Goal: Information Seeking & Learning: Ask a question

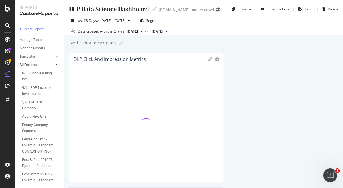
click at [7, 25] on icon at bounding box center [7, 25] width 5 height 5
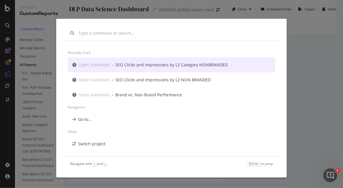
click at [110, 33] on input "modal" at bounding box center [176, 33] width 194 height 6
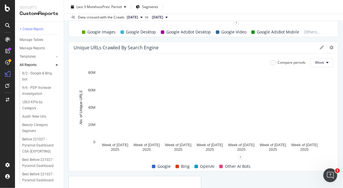
scroll to position [412, 0]
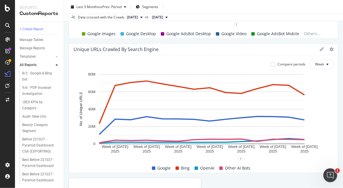
click at [320, 52] on div at bounding box center [327, 50] width 14 height 6
click at [320, 50] on icon at bounding box center [322, 50] width 4 height 4
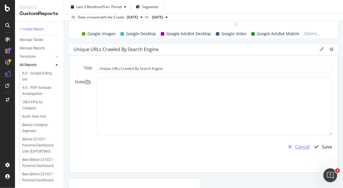
click at [300, 148] on div "Cancel" at bounding box center [302, 147] width 14 height 7
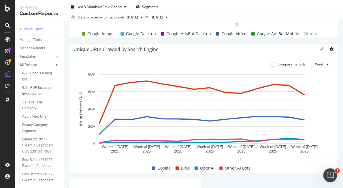
click at [329, 50] on icon at bounding box center [331, 50] width 4 height 4
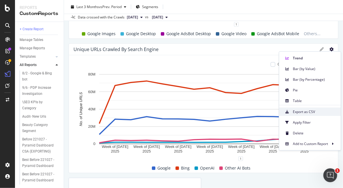
click at [313, 112] on span "Export as CSV" at bounding box center [314, 111] width 43 height 5
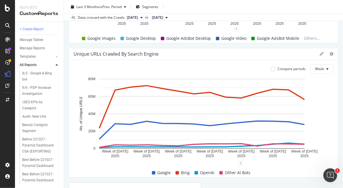
scroll to position [391, 0]
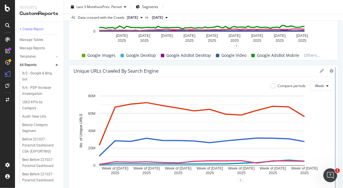
click at [333, 71] on div at bounding box center [336, 130] width 6 height 130
click at [329, 69] on icon at bounding box center [331, 71] width 4 height 4
click at [335, 61] on div "Joon test Joon test target.com master crawl Clone Schedule Email Export Delete …" at bounding box center [203, 94] width 279 height 188
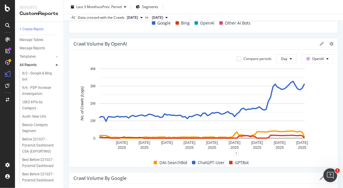
scroll to position [150, 0]
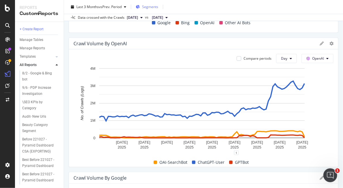
click at [155, 5] on span "Segments" at bounding box center [150, 6] width 16 height 5
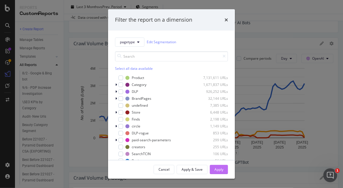
click at [220, 171] on div "Apply" at bounding box center [218, 169] width 9 height 5
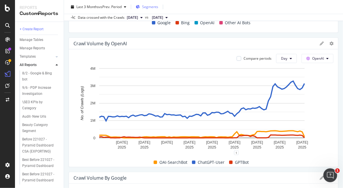
click at [157, 8] on span "Segments" at bounding box center [150, 6] width 16 height 5
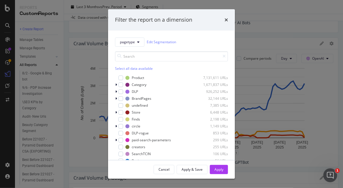
click at [129, 68] on div "Select all data available" at bounding box center [171, 68] width 113 height 5
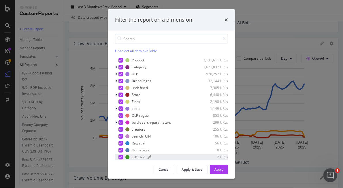
scroll to position [17, 0]
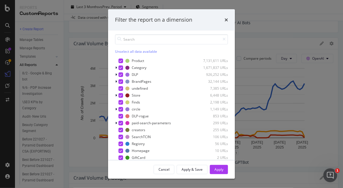
click at [131, 50] on div "Unselect all data available" at bounding box center [171, 51] width 113 height 5
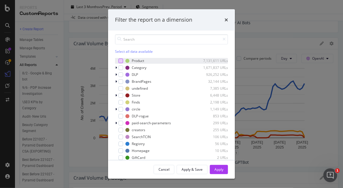
click at [121, 60] on div "modal" at bounding box center [120, 61] width 5 height 5
click at [217, 169] on div "Apply" at bounding box center [218, 169] width 9 height 5
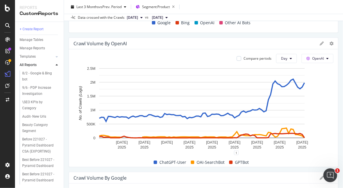
click at [8, 27] on icon at bounding box center [7, 25] width 5 height 5
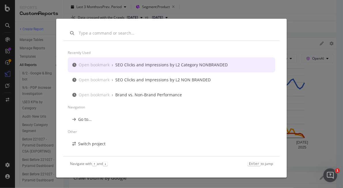
click at [2, 134] on div "Recently used Open bookmark › SEO Clicks and Impressions by L2 Category NONBRAN…" at bounding box center [171, 94] width 343 height 188
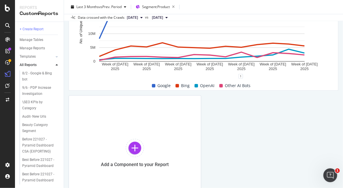
scroll to position [543, 0]
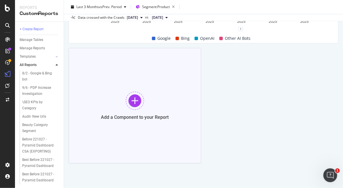
click at [133, 103] on div at bounding box center [135, 100] width 18 height 18
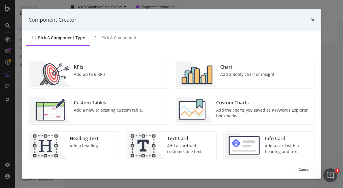
click at [98, 108] on div "Add a new or existing custom table." at bounding box center [108, 110] width 69 height 6
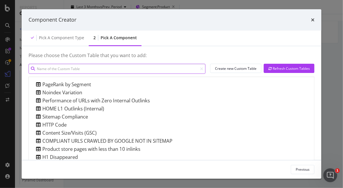
click at [120, 70] on input "modal" at bounding box center [117, 69] width 177 height 10
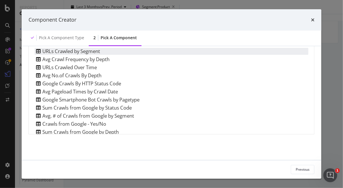
scroll to position [20, 0]
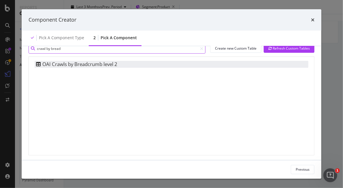
type input "crawl by bread"
click at [85, 65] on div "OAI Crawls by Breadcrumb level 2" at bounding box center [76, 64] width 83 height 7
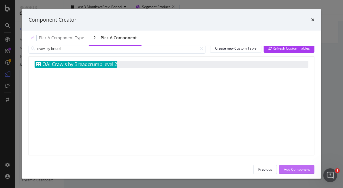
click at [295, 167] on div "Add Component" at bounding box center [297, 169] width 26 height 5
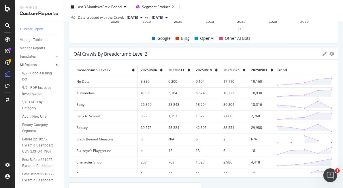
drag, startPoint x: 195, startPoint y: 53, endPoint x: 344, endPoint y: 65, distance: 149.5
click at [343, 65] on html "Reports CustomReports + Create Report Manage Tables Manage Reports Templates AI…" at bounding box center [171, 94] width 343 height 188
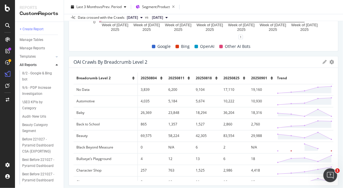
scroll to position [533, 0]
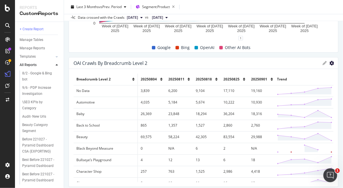
click at [329, 62] on icon "gear" at bounding box center [331, 63] width 5 height 5
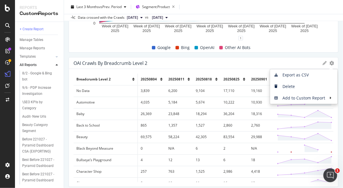
click at [295, 61] on div "OAI Crawls by Breadcrumb level 2" at bounding box center [197, 63] width 246 height 6
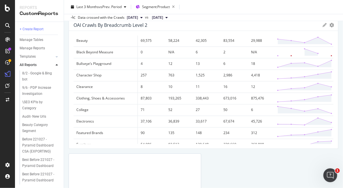
scroll to position [0, 0]
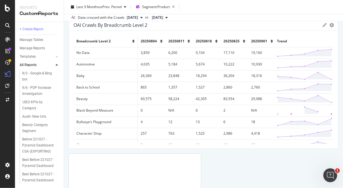
click at [277, 41] on span "Trend" at bounding box center [282, 41] width 10 height 5
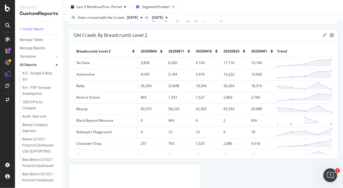
click at [255, 52] on span "20250901" at bounding box center [259, 51] width 16 height 5
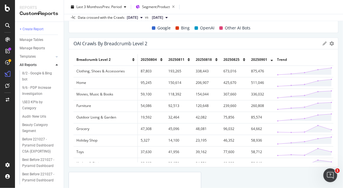
scroll to position [553, 0]
click at [329, 44] on icon "gear" at bounding box center [331, 43] width 5 height 5
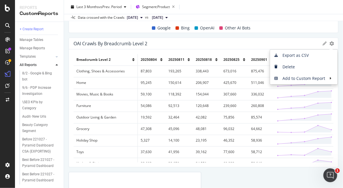
click at [323, 44] on icon at bounding box center [325, 44] width 4 height 4
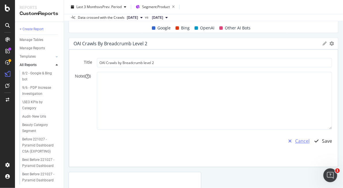
click at [302, 142] on div "Cancel" at bounding box center [302, 141] width 14 height 7
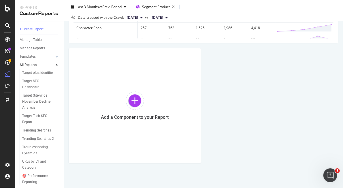
scroll to position [1173, 0]
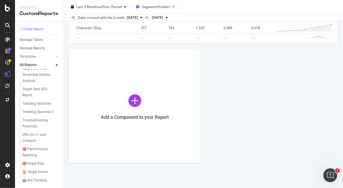
click at [7, 26] on icon at bounding box center [7, 25] width 5 height 5
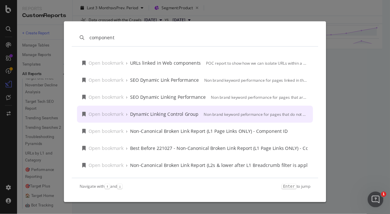
scroll to position [18, 0]
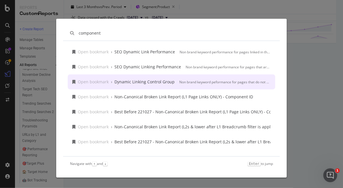
type input "component"
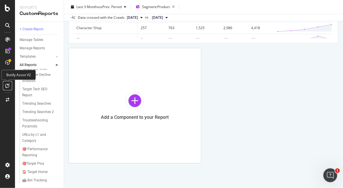
click at [7, 84] on icon at bounding box center [7, 85] width 4 height 5
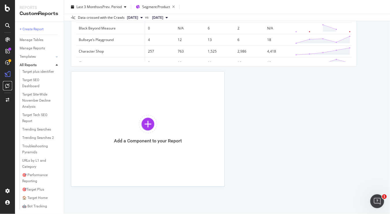
scroll to position [638, 0]
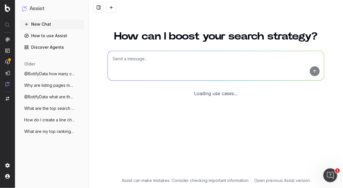
scroll to position [31, 0]
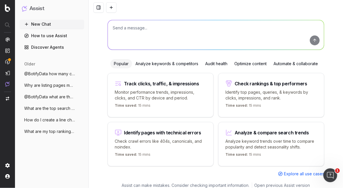
click at [129, 34] on textarea at bounding box center [216, 34] width 216 height 29
type textarea "how do i create a component in botify?"
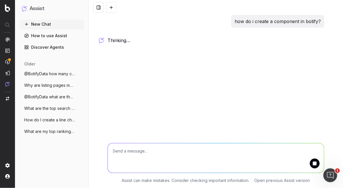
scroll to position [0, 0]
click at [7, 85] on img at bounding box center [7, 84] width 5 height 5
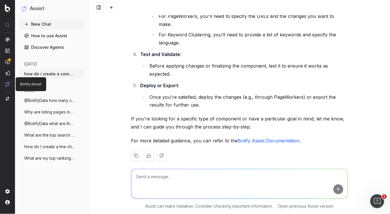
scroll to position [164, 0]
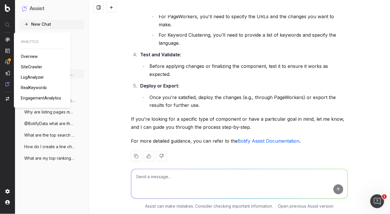
click at [35, 78] on span "LogAnalyzer" at bounding box center [32, 77] width 23 height 5
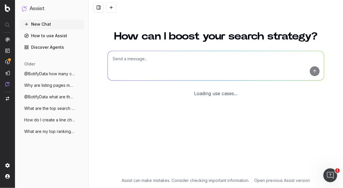
scroll to position [31, 0]
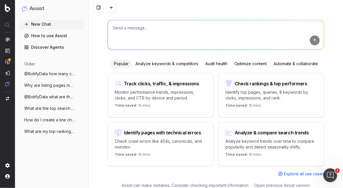
click at [180, 30] on textarea at bounding box center [216, 34] width 216 height 29
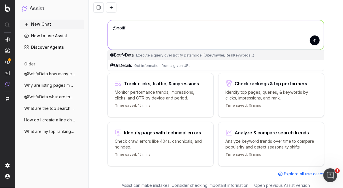
click at [198, 54] on span "Execute a query over Botify Datamodel (SiteCrawler, RealKeywords...)" at bounding box center [195, 55] width 118 height 4
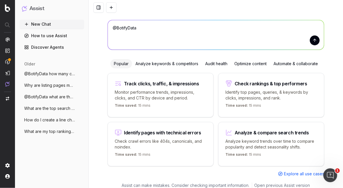
click at [197, 32] on textarea "@BotifyData" at bounding box center [216, 34] width 216 height 29
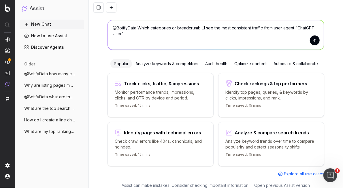
type textarea "@BotifyData Which categories or breadcrumb L1 see the most consistent traffic f…"
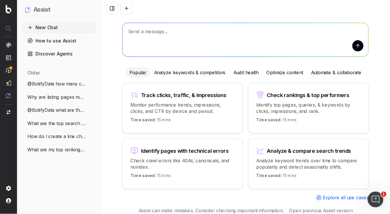
scroll to position [0, 0]
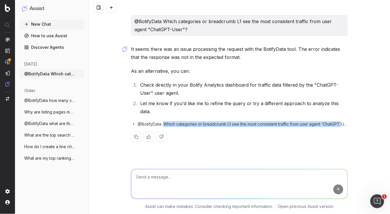
drag, startPoint x: 164, startPoint y: 116, endPoint x: 342, endPoint y: 117, distance: 177.9
click at [342, 121] on span "@BotifyData: Which categories or breadcrumb L1 see the most consistent traffic …" at bounding box center [242, 124] width 210 height 6
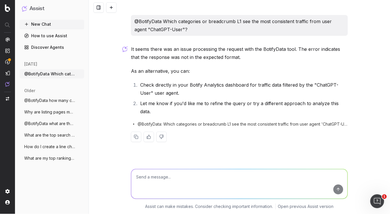
click at [181, 31] on p "@BotifyData Which categories or breadcrumb L1 see the most consistent traffic f…" at bounding box center [239, 25] width 210 height 16
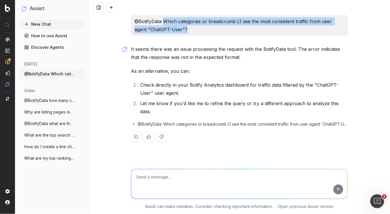
drag, startPoint x: 164, startPoint y: 21, endPoint x: 195, endPoint y: 35, distance: 34.8
click at [195, 35] on div "@BotifyData Which categories or breadcrumb L1 see the most consistent traffic f…" at bounding box center [239, 25] width 217 height 21
copy p "Which categories or breadcrumb L1 see the most consistent traffic from user age…"
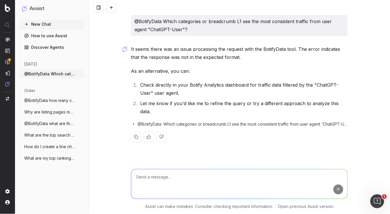
click at [177, 173] on textarea at bounding box center [239, 183] width 216 height 29
paste textarea "Which categories or breadcrumb L1 see the most consistent traffic from user age…"
type textarea "Which categories or breadcrumb L1 see the most consistent traffic from user age…"
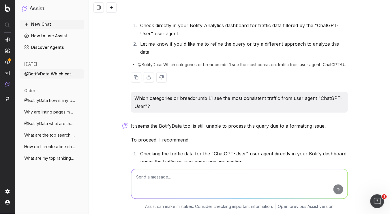
scroll to position [109, 0]
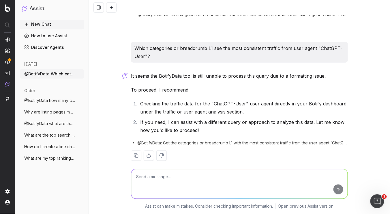
click at [343, 78] on div "@BotifyData Which categories or breadcrumb L1 see the most consistent traffic f…" at bounding box center [239, 107] width 301 height 214
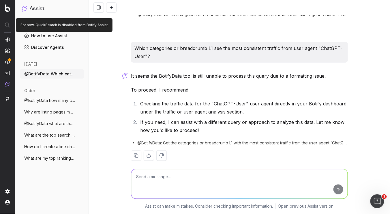
click at [9, 25] on div at bounding box center [7, 25] width 14 height 10
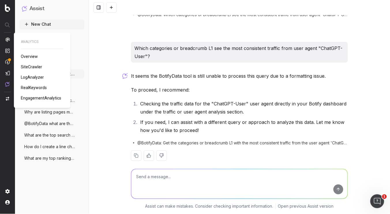
click at [9, 38] on img at bounding box center [7, 39] width 5 height 5
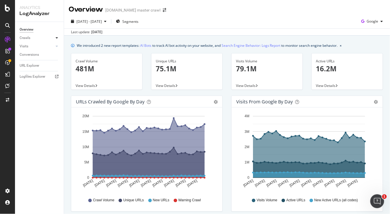
click at [55, 37] on div at bounding box center [57, 38] width 6 height 6
click at [56, 87] on icon at bounding box center [57, 85] width 2 height 3
click at [40, 55] on div "Daily Distribution" at bounding box center [35, 55] width 27 height 6
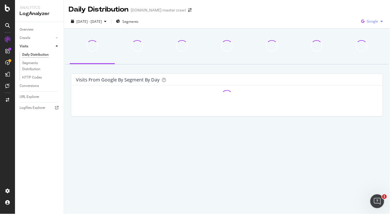
click at [375, 21] on span "Google" at bounding box center [373, 21] width 12 height 5
click at [372, 55] on span "OpenAI" at bounding box center [372, 54] width 21 height 5
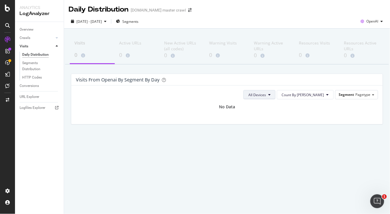
click at [266, 94] on span "All Devices" at bounding box center [257, 94] width 18 height 5
click at [325, 84] on div "Visits from openai by Segment by Day" at bounding box center [226, 80] width 311 height 12
click at [317, 95] on span "Count By Day" at bounding box center [303, 94] width 42 height 5
click at [347, 84] on div "Visits from openai by Segment by Day" at bounding box center [226, 80] width 311 height 12
click at [353, 93] on span "Segment" at bounding box center [346, 94] width 15 height 5
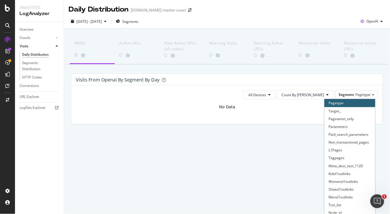
click at [372, 84] on div "Visits from openai by Segment by Day" at bounding box center [226, 80] width 311 height 12
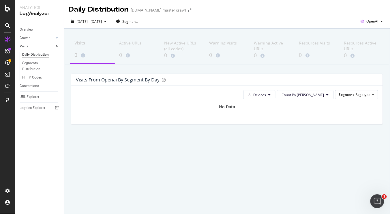
click at [335, 167] on div "Daily Distribution [DOMAIN_NAME] master crawl [DATE] - [DATE] Segments OpenAI V…" at bounding box center [227, 107] width 326 height 214
click at [374, 22] on span "OpenAI" at bounding box center [372, 21] width 12 height 5
click at [368, 33] on span "Google" at bounding box center [372, 32] width 21 height 5
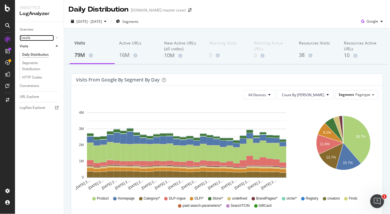
click at [49, 39] on div at bounding box center [51, 38] width 6 height 6
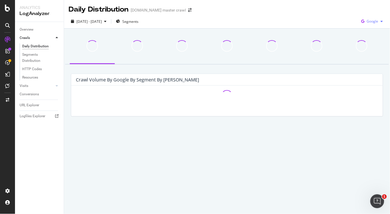
click at [377, 21] on span "Google" at bounding box center [373, 21] width 12 height 5
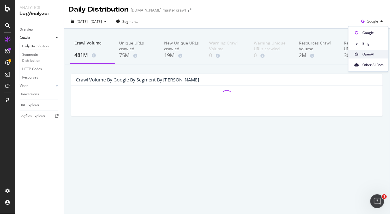
click at [374, 52] on span "OpenAI" at bounding box center [372, 54] width 21 height 5
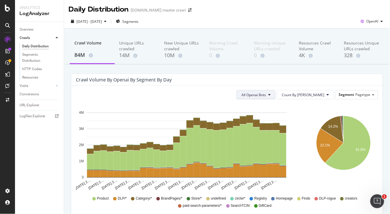
click at [266, 96] on span "All Openai Bots" at bounding box center [253, 94] width 25 height 5
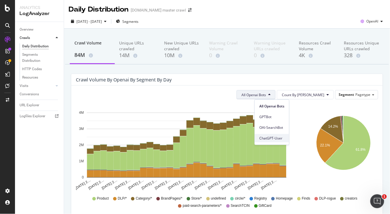
click at [272, 136] on span "ChatGPT-User" at bounding box center [271, 137] width 25 height 5
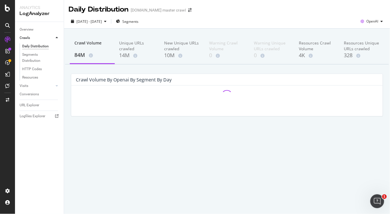
click at [383, 71] on div "Crawl Volume 84M Unique URLs crawled 14M New Unique URLs crawled 10M Warning Cr…" at bounding box center [227, 86] width 326 height 114
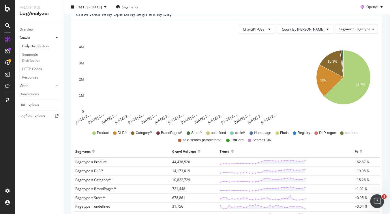
scroll to position [64, 0]
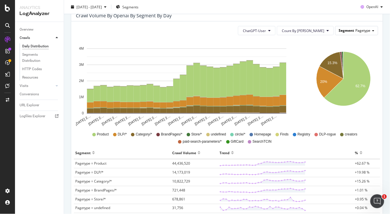
click at [359, 31] on span "Pagetype" at bounding box center [362, 30] width 15 height 5
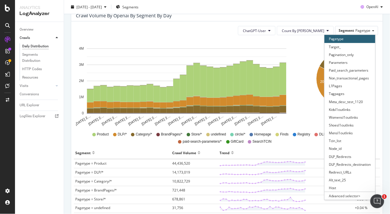
click at [376, 42] on div "15.3% 20% 62.7% Segment Crawl Volume Pagetype = Product 44,436,520 Pagetype = D…" at bounding box center [344, 83] width 78 height 86
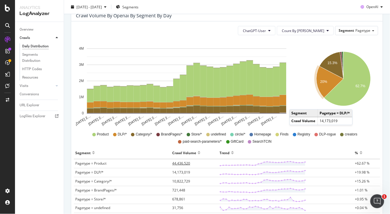
click at [181, 163] on span "44,436,520" at bounding box center [181, 163] width 18 height 5
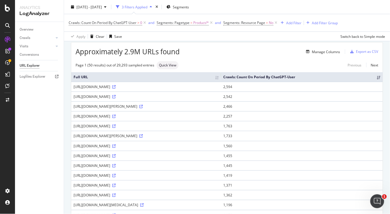
scroll to position [22, 0]
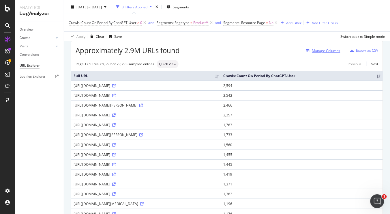
click at [318, 48] on div "Manage Columns" at bounding box center [326, 50] width 28 height 5
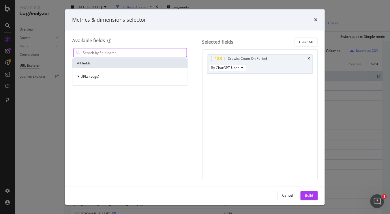
click at [146, 50] on input "modal" at bounding box center [134, 52] width 104 height 9
type input "trend"
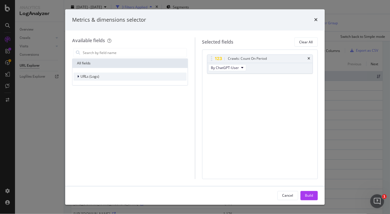
click at [78, 76] on icon "modal" at bounding box center [78, 76] width 2 height 3
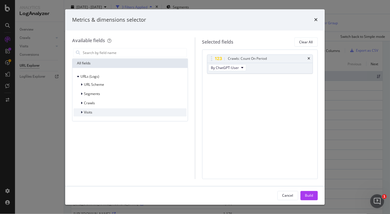
click at [82, 112] on icon "modal" at bounding box center [82, 112] width 2 height 3
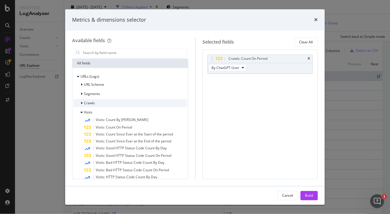
click at [82, 104] on icon "modal" at bounding box center [82, 102] width 2 height 3
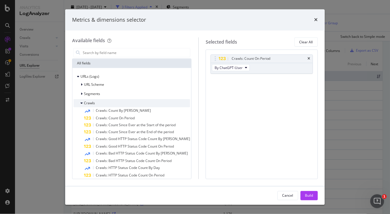
click at [83, 103] on div "modal" at bounding box center [81, 103] width 3 height 6
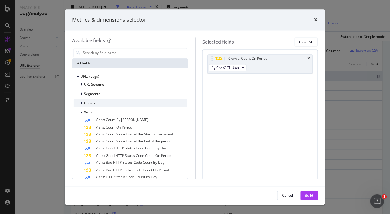
click at [84, 103] on span "Crawls" at bounding box center [89, 103] width 11 height 5
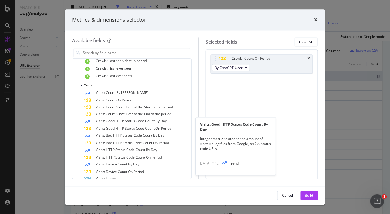
scroll to position [136, 0]
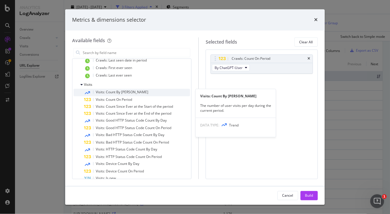
click at [127, 92] on span "Visits: Count By Day" at bounding box center [122, 92] width 52 height 5
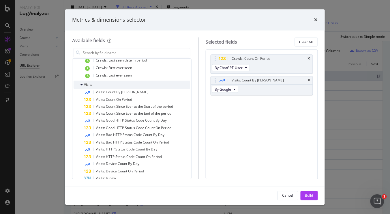
click at [82, 85] on icon "modal" at bounding box center [81, 84] width 2 height 3
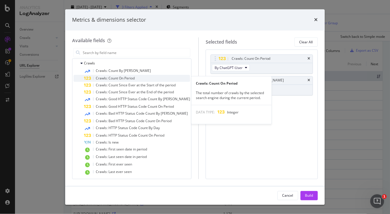
scroll to position [39, 0]
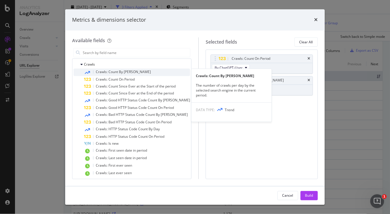
click at [135, 71] on div "Crawls: Count By Day" at bounding box center [137, 72] width 106 height 7
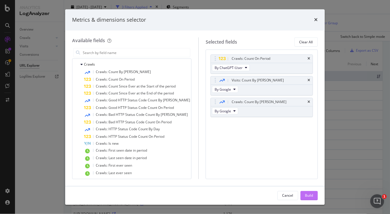
click at [307, 194] on div "Build" at bounding box center [309, 195] width 8 height 5
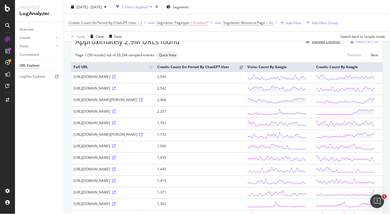
scroll to position [36, 0]
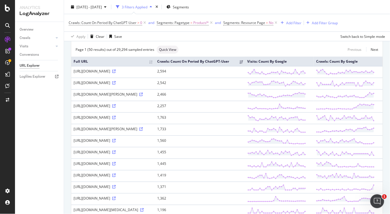
click at [361, 17] on div "Crawls: Count On Period By ChatGPT-User > 0 and Segments: Pagetype = Product/* …" at bounding box center [227, 22] width 317 height 17
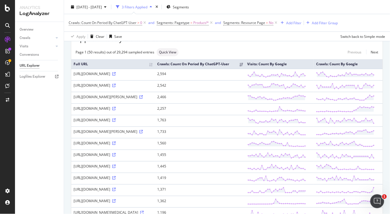
scroll to position [0, 0]
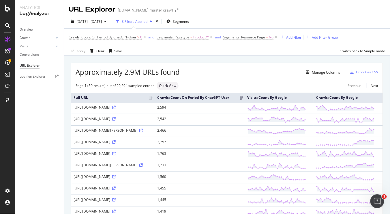
click at [147, 21] on div "3 Filters Applied" at bounding box center [135, 21] width 26 height 5
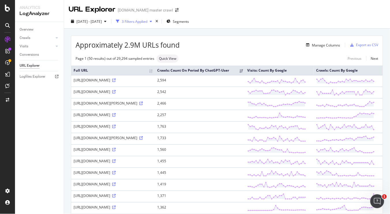
click at [147, 21] on div "3 Filters Applied" at bounding box center [135, 21] width 26 height 5
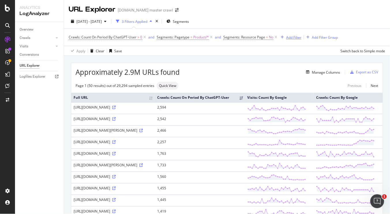
click at [294, 38] on div "Add Filter" at bounding box center [293, 37] width 15 height 5
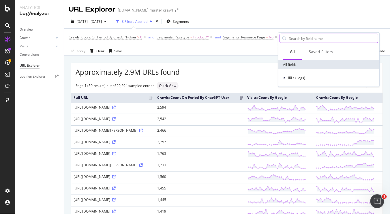
click at [308, 39] on input "text" at bounding box center [333, 38] width 89 height 9
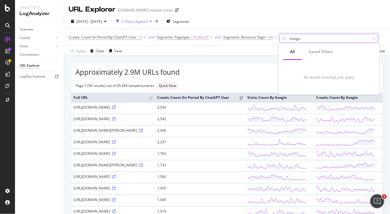
type input "chatgpt"
type input "agent"
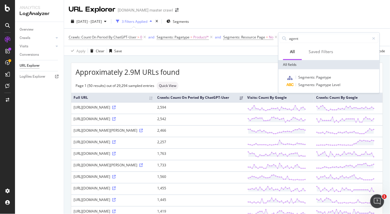
click at [245, 54] on div "Apply Clear Save Switch back to Simple mode" at bounding box center [227, 51] width 326 height 10
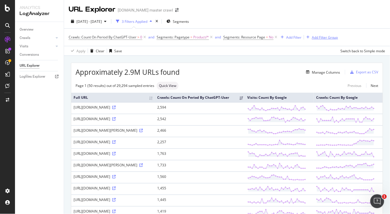
click at [323, 35] on div "Add Filter Group" at bounding box center [325, 37] width 26 height 5
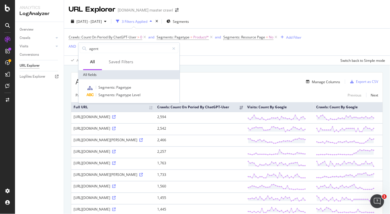
click at [248, 56] on div "2025 Aug. 8th - Sep. 6th 3 Filters Applied Segments Crawls: Count On Period By …" at bounding box center [227, 39] width 326 height 51
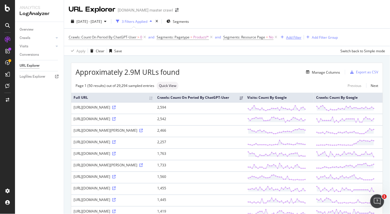
click at [289, 35] on div "Add Filter" at bounding box center [293, 37] width 15 height 5
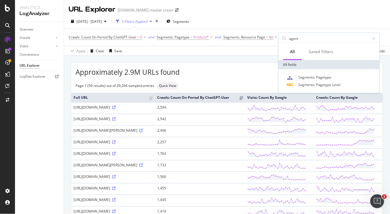
click at [244, 50] on div "Apply Clear Save Switch back to Simple mode" at bounding box center [227, 51] width 326 height 10
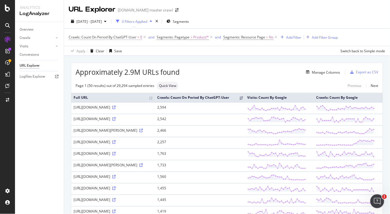
click at [123, 37] on span "Crawls: Count On Period By ChatGPT-User" at bounding box center [103, 37] width 68 height 5
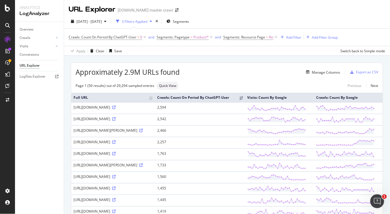
click at [259, 52] on div "Apply Clear Save Switch back to Simple mode" at bounding box center [227, 51] width 326 height 10
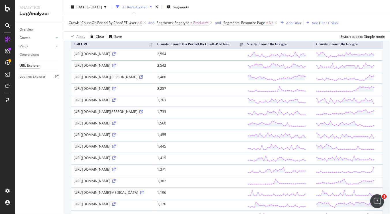
scroll to position [54, 0]
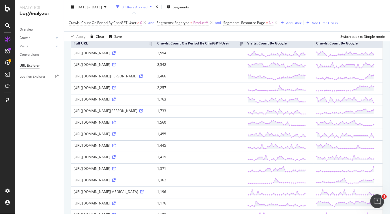
click at [358, 16] on div "Crawls: Count On Period By ChatGPT-User > 0 and Segments: Pagetype = Product/* …" at bounding box center [227, 22] width 317 height 17
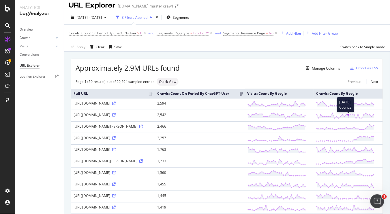
scroll to position [0, 0]
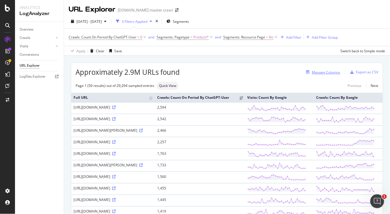
click at [326, 75] on div "Manage Columns" at bounding box center [322, 72] width 36 height 6
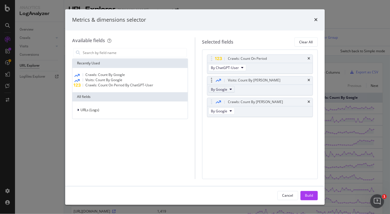
click at [232, 90] on button "By Google" at bounding box center [221, 89] width 26 height 7
click at [232, 122] on span "By OpenAI" at bounding box center [229, 120] width 32 height 5
click at [229, 112] on button "By Google" at bounding box center [221, 111] width 26 height 7
click at [294, 134] on div "Crawls: Count On Period By ChatGPT-User Visits: Count By Day By OpenAI Crawls: …" at bounding box center [260, 114] width 116 height 129
click at [229, 111] on button "By Google" at bounding box center [221, 111] width 26 height 7
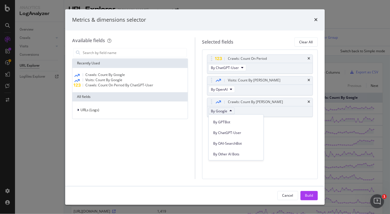
scroll to position [162, 0]
click at [234, 130] on span "By ChatGPT-User" at bounding box center [236, 129] width 46 height 5
click at [264, 146] on div "Crawls: Count On Period By ChatGPT-User Visits: Count By Day By OpenAI Crawls: …" at bounding box center [260, 114] width 116 height 129
click at [308, 194] on div "Build" at bounding box center [309, 195] width 8 height 5
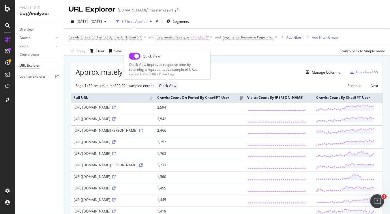
click at [135, 57] on input "checkbox" at bounding box center [135, 55] width 12 height 7
checkbox input "true"
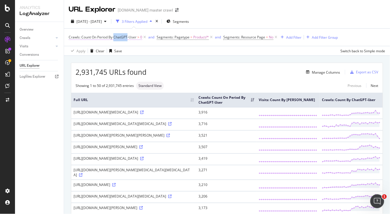
click at [114, 39] on span "Crawls: Count On Period By ChatGPT-User > 0" at bounding box center [106, 37] width 74 height 5
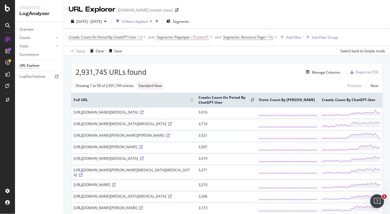
click at [280, 102] on th "Visits: Count By OpenAI" at bounding box center [287, 100] width 63 height 14
click at [276, 98] on th "Visits: Count By OpenAI" at bounding box center [287, 100] width 63 height 14
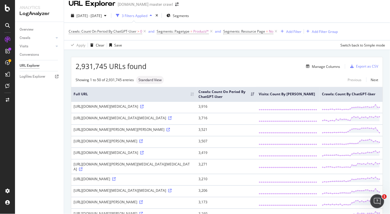
scroll to position [3, 0]
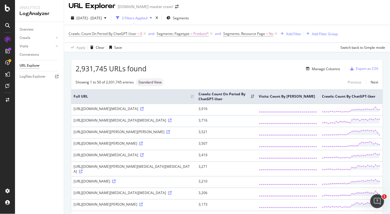
click at [322, 65] on div "2,931,745 URLs found Manage Columns Export as CSV" at bounding box center [226, 66] width 311 height 14
click at [322, 67] on div "Manage Columns" at bounding box center [326, 68] width 28 height 5
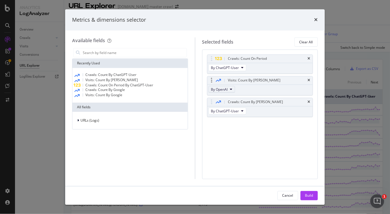
click at [223, 90] on span "By OpenAI" at bounding box center [219, 89] width 17 height 5
click at [263, 133] on div "Crawls: Count On Period By ChatGPT-User Visits: Count By Day By OpenAI Crawls: …" at bounding box center [260, 114] width 116 height 129
click at [309, 80] on icon "times" at bounding box center [309, 80] width 3 height 3
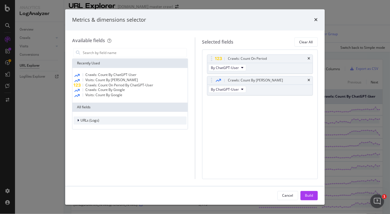
click at [79, 123] on div "modal" at bounding box center [78, 121] width 3 height 6
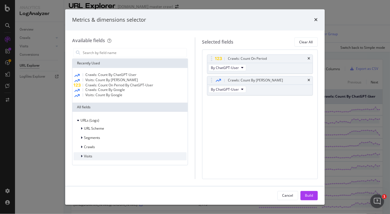
click at [83, 159] on div "modal" at bounding box center [81, 156] width 3 height 6
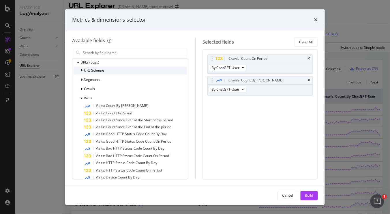
scroll to position [63, 0]
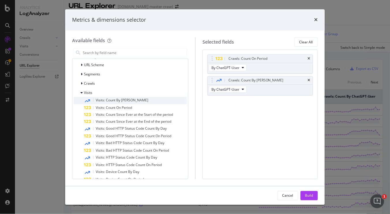
click at [123, 103] on span "Visits: Count By Day" at bounding box center [122, 100] width 52 height 5
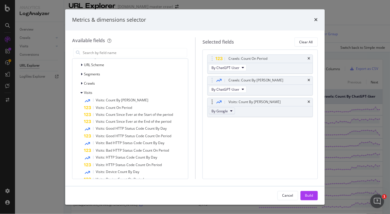
click at [227, 111] on span "By Google" at bounding box center [219, 110] width 16 height 5
click at [275, 132] on div "Crawls: Count On Period By ChatGPT-User Crawls: Count By Day By ChatGPT-User Vi…" at bounding box center [259, 114] width 115 height 129
click at [308, 197] on div "Build" at bounding box center [309, 195] width 8 height 5
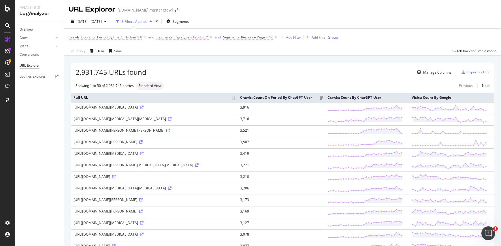
click at [347, 55] on div "Apply Clear Save Switch back to Simple mode" at bounding box center [282, 51] width 437 height 10
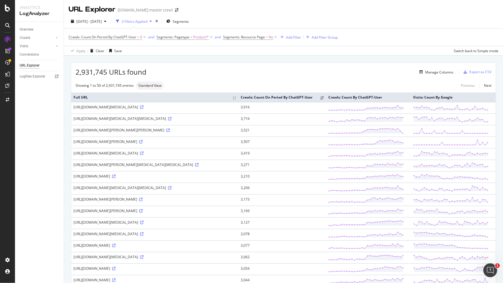
click at [374, 66] on div "2,931,745 URLs found Manage Columns Export as CSV" at bounding box center [283, 70] width 425 height 14
click at [389, 33] on div "Crawls: Count On Period By ChatGPT-User > 0 and Segments: Pagetype = Product/* …" at bounding box center [284, 37] width 430 height 17
click at [238, 99] on th "Full URL" at bounding box center [154, 98] width 167 height 10
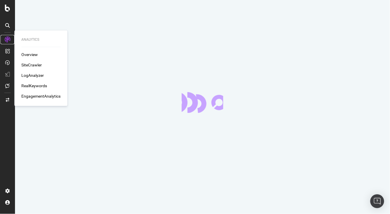
click at [7, 38] on icon at bounding box center [8, 40] width 6 height 6
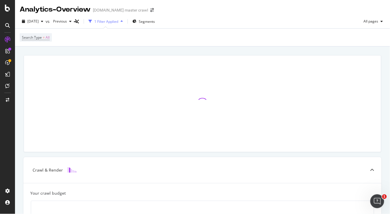
click at [9, 26] on icon at bounding box center [7, 25] width 5 height 5
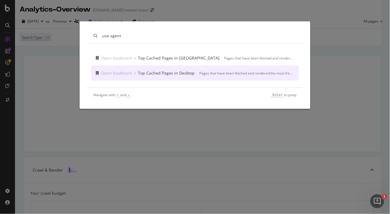
type input "use agent"
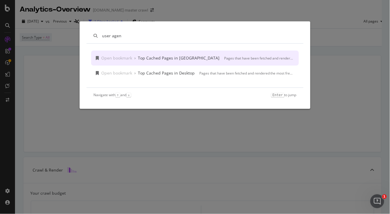
type input "user agent"
